Goal: Communication & Community: Answer question/provide support

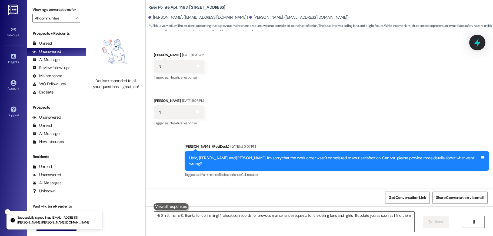
type textarea "Hi {{first_name}}, thanks for confirming! I'll check our records for previous m…"
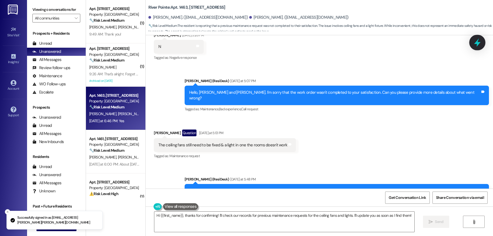
click at [476, 43] on icon at bounding box center [477, 42] width 6 height 8
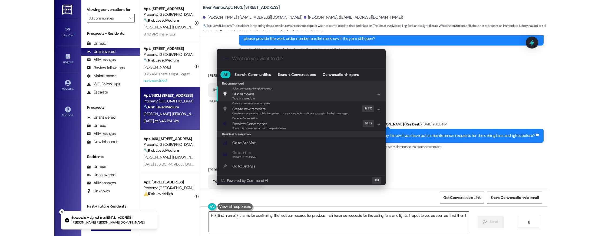
scroll to position [312, 0]
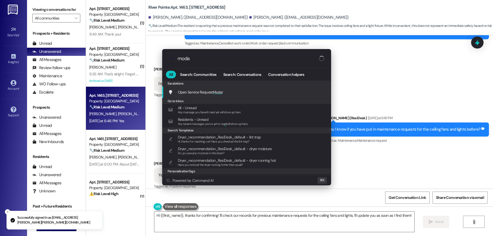
type input "modal"
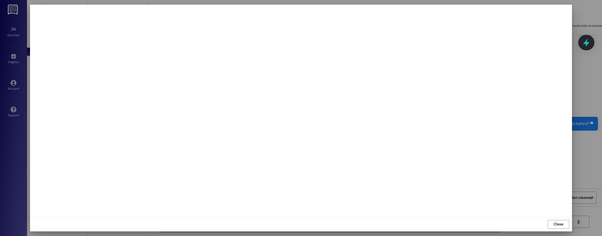
click at [493, 47] on icon at bounding box center [586, 42] width 9 height 9
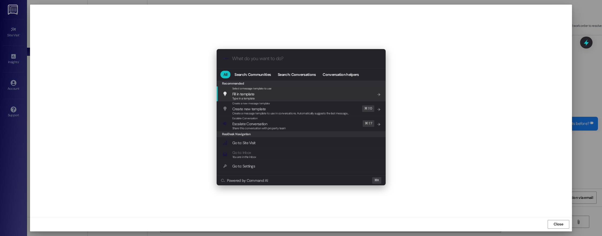
click at [139, 58] on div ".cls-1{fill:#0a055f;}.cls-2{fill:#0cc4c4;} resideskLogoBlueOrange All Search: C…" at bounding box center [301, 118] width 602 height 236
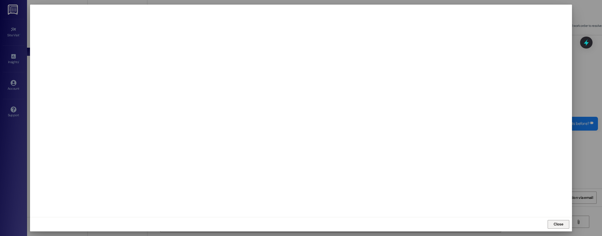
click at [493, 221] on span "Close" at bounding box center [558, 224] width 12 height 8
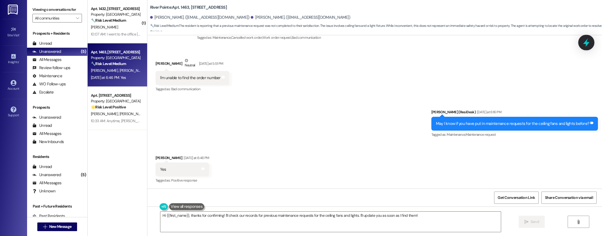
click at [493, 44] on icon at bounding box center [586, 42] width 9 height 9
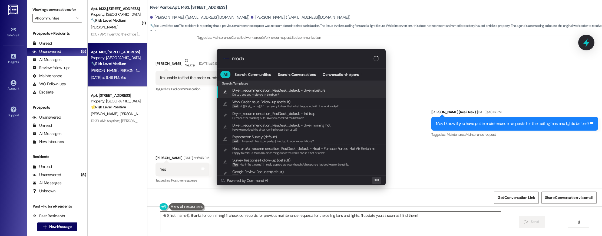
type input "modal"
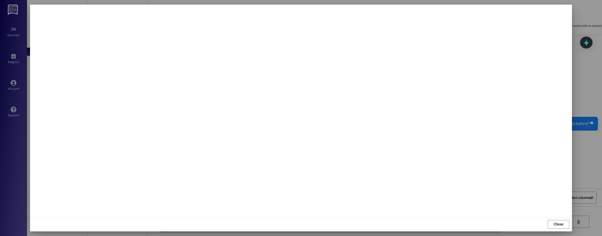
click at [493, 21] on div at bounding box center [301, 118] width 602 height 236
type textarea "Hi {{first_name}}, thanks for the update. I understand the ceiling fan and ligh…"
